Goal: Information Seeking & Learning: Learn about a topic

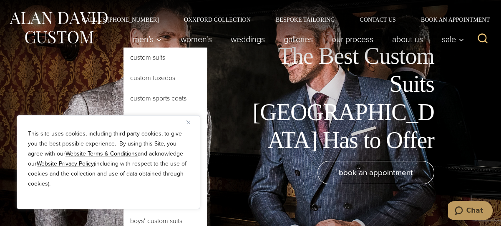
click at [169, 59] on link "Custom Suits" at bounding box center [164, 58] width 83 height 20
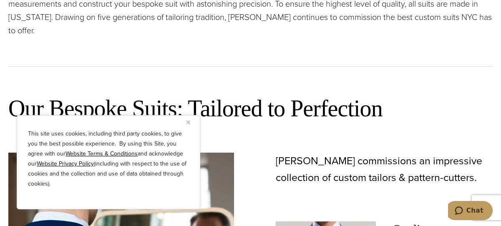
scroll to position [341, 0]
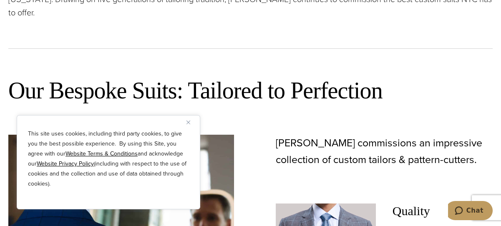
click at [187, 122] on img "Close" at bounding box center [188, 123] width 4 height 4
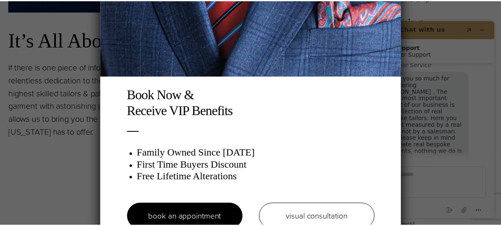
scroll to position [15, 0]
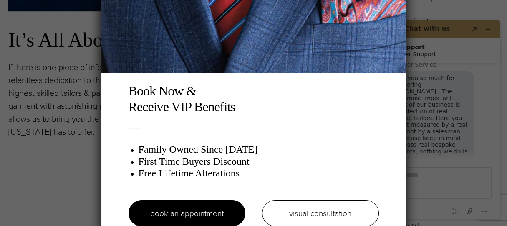
click at [64, 120] on div "Book Now & Receive VIP Benefits Family Owned Since [DATE] First Time Buyers Dis…" at bounding box center [253, 113] width 507 height 226
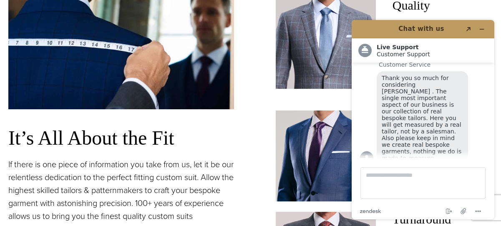
scroll to position [531, 0]
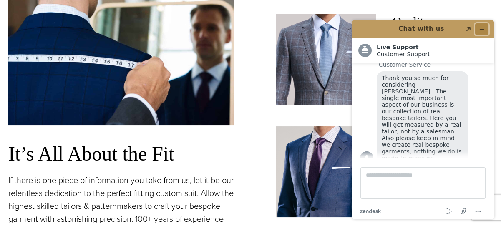
click at [483, 27] on icon "Minimize widget" at bounding box center [482, 29] width 6 height 6
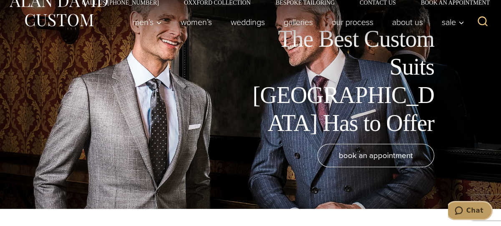
scroll to position [0, 0]
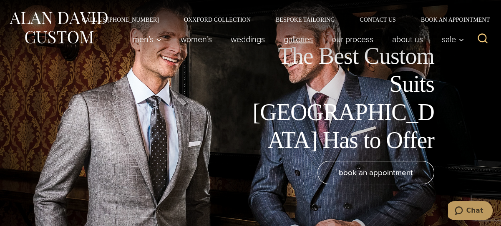
click at [311, 40] on link "Galleries" at bounding box center [298, 39] width 48 height 17
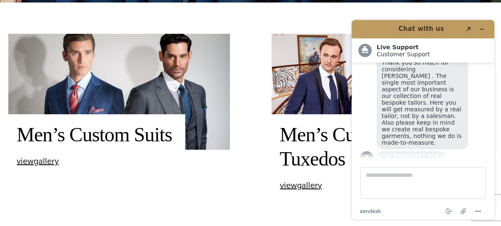
scroll to position [227, 0]
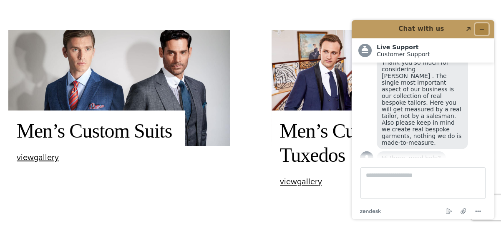
click at [482, 28] on icon "Minimize widget" at bounding box center [482, 29] width 6 height 6
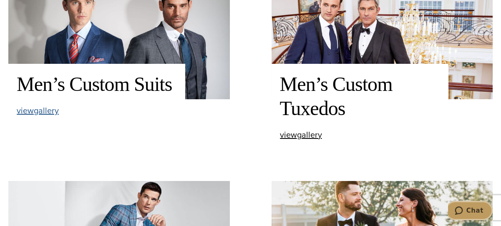
scroll to position [303, 0]
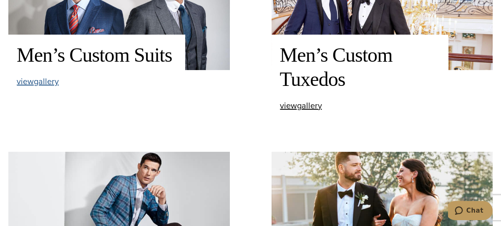
click at [35, 83] on span "view Men’s Custom Suits gallery" at bounding box center [38, 81] width 42 height 13
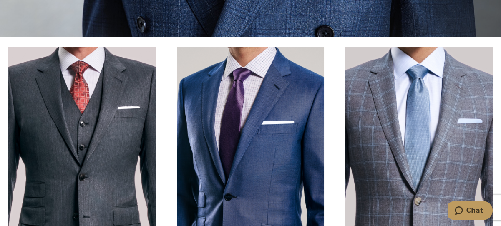
scroll to position [227, 0]
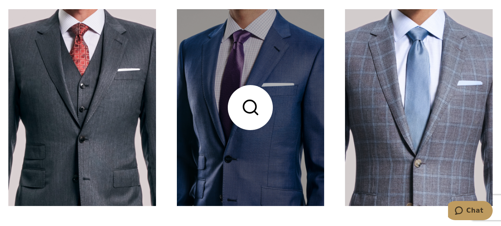
click at [251, 108] on link at bounding box center [251, 107] width 148 height 197
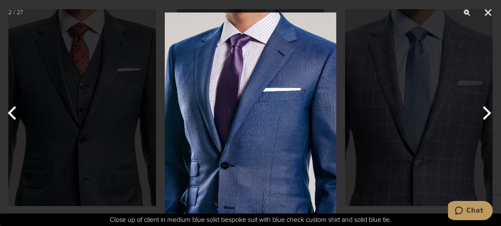
click at [487, 111] on button "Next" at bounding box center [485, 113] width 31 height 42
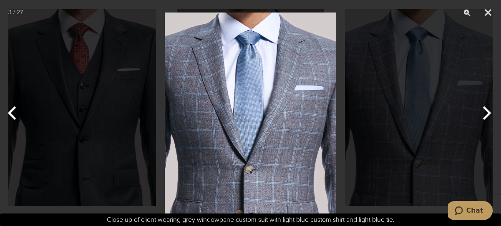
click at [487, 111] on button "Next" at bounding box center [485, 113] width 31 height 42
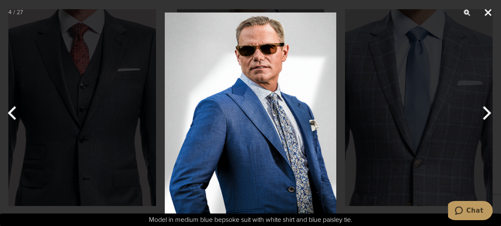
click at [484, 10] on button "Close" at bounding box center [487, 12] width 21 height 25
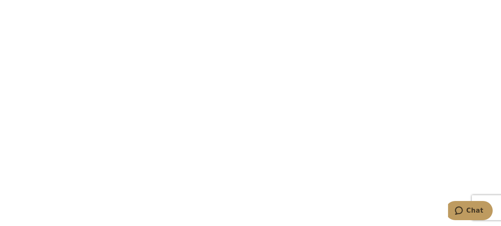
scroll to position [1061, 0]
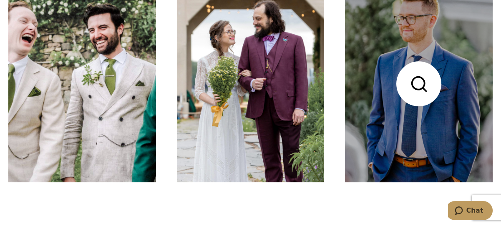
click at [394, 88] on link at bounding box center [419, 84] width 148 height 197
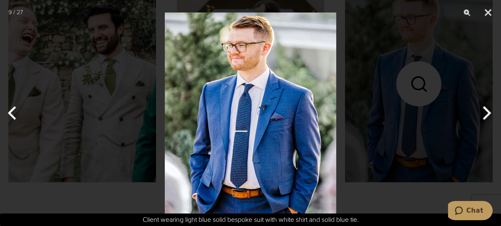
click at [491, 112] on button "Next" at bounding box center [485, 113] width 31 height 42
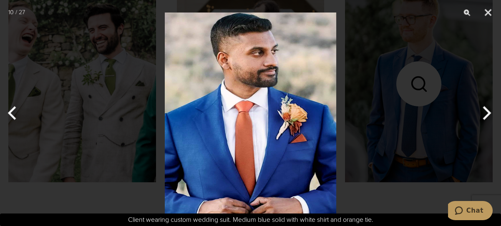
click at [491, 112] on button "Next" at bounding box center [485, 113] width 31 height 42
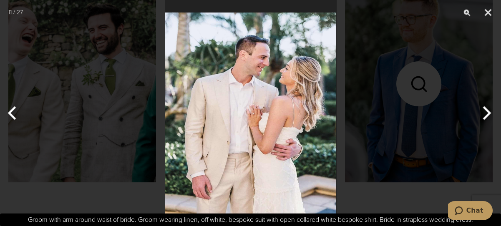
click at [491, 112] on button "Next" at bounding box center [485, 113] width 31 height 42
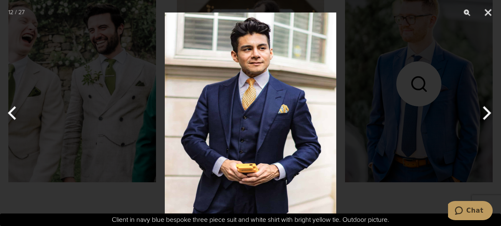
click at [491, 112] on button "Next" at bounding box center [485, 113] width 31 height 42
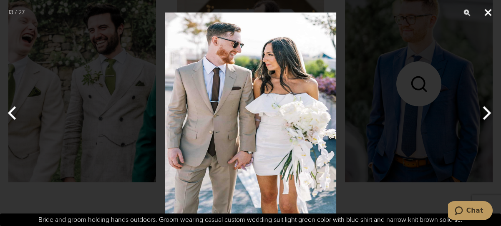
click at [490, 12] on button "Close" at bounding box center [487, 12] width 21 height 25
